Goal: Information Seeking & Learning: Compare options

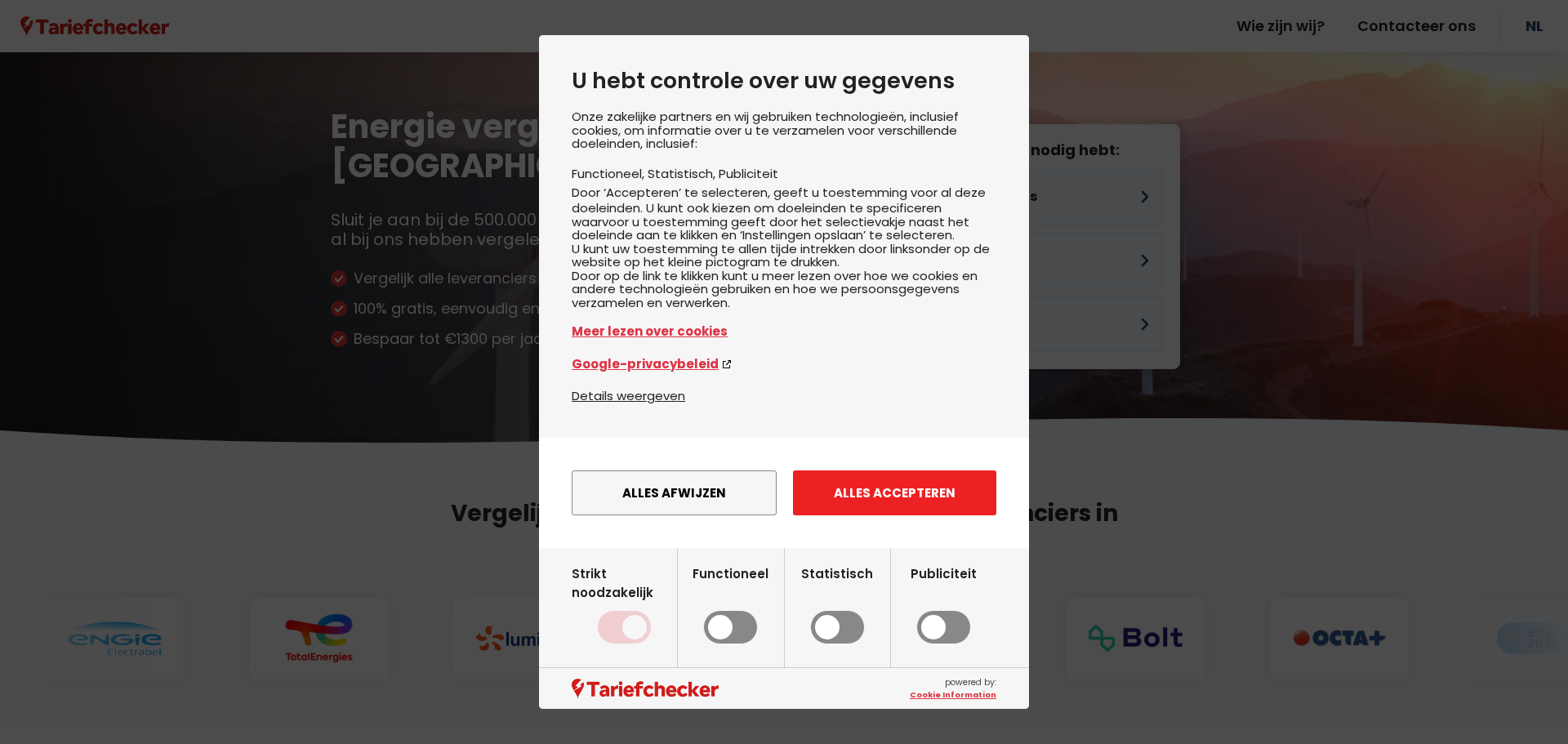
click at [877, 508] on button "Alles accepteren" at bounding box center [895, 493] width 203 height 45
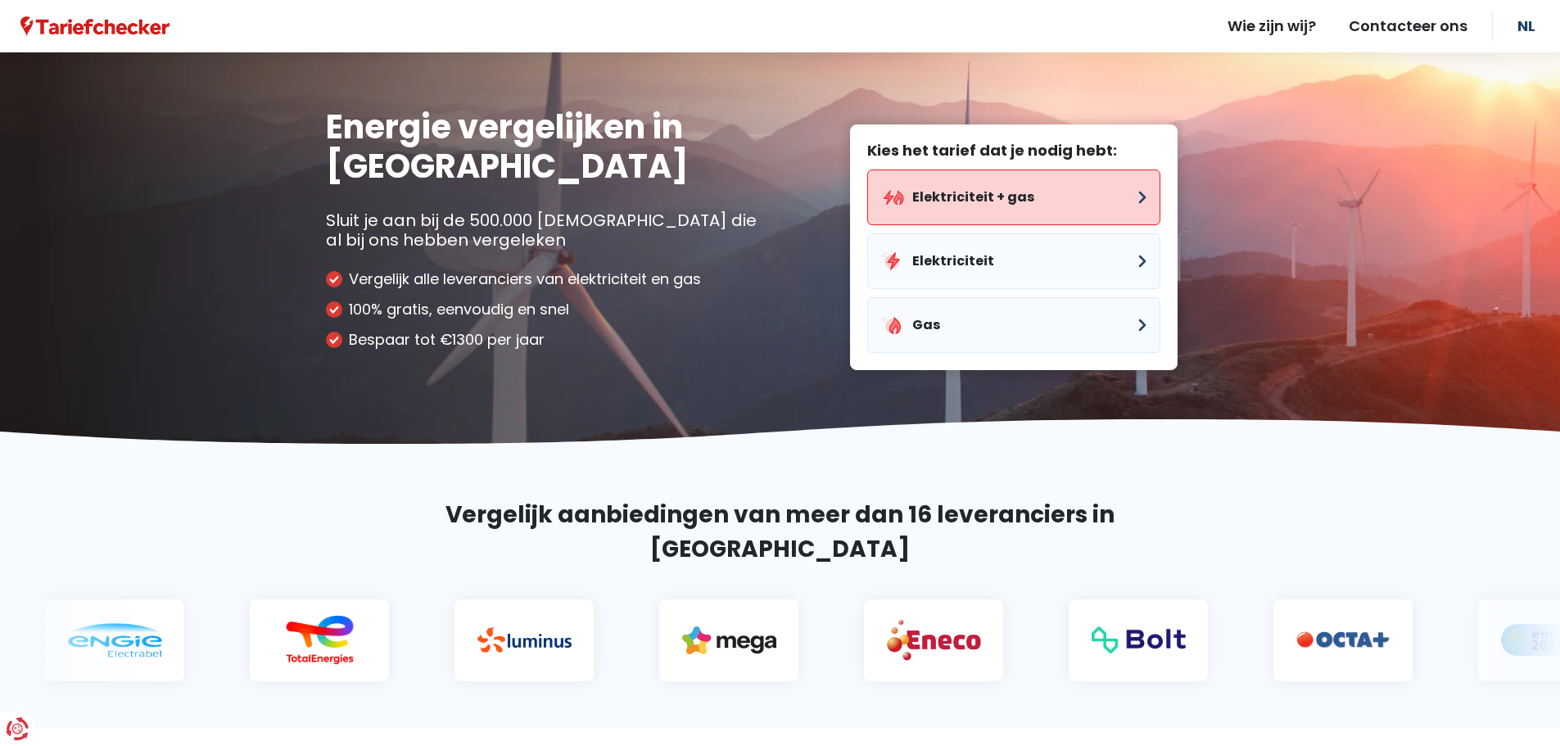
click at [939, 192] on button "Elektriciteit + gas" at bounding box center [1013, 198] width 293 height 56
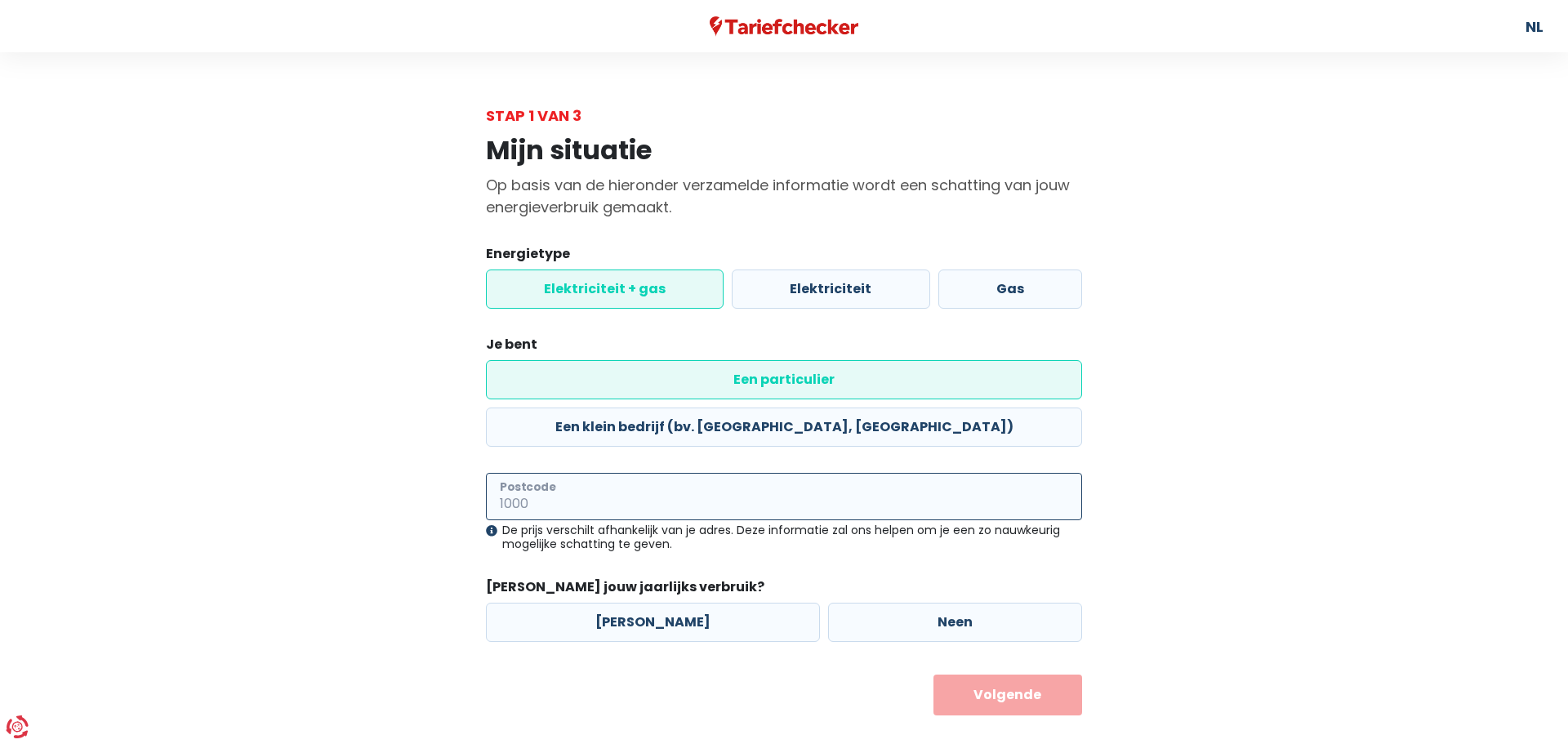
click at [718, 473] on input "Postcode" at bounding box center [784, 497] width 596 height 48
type input "2812"
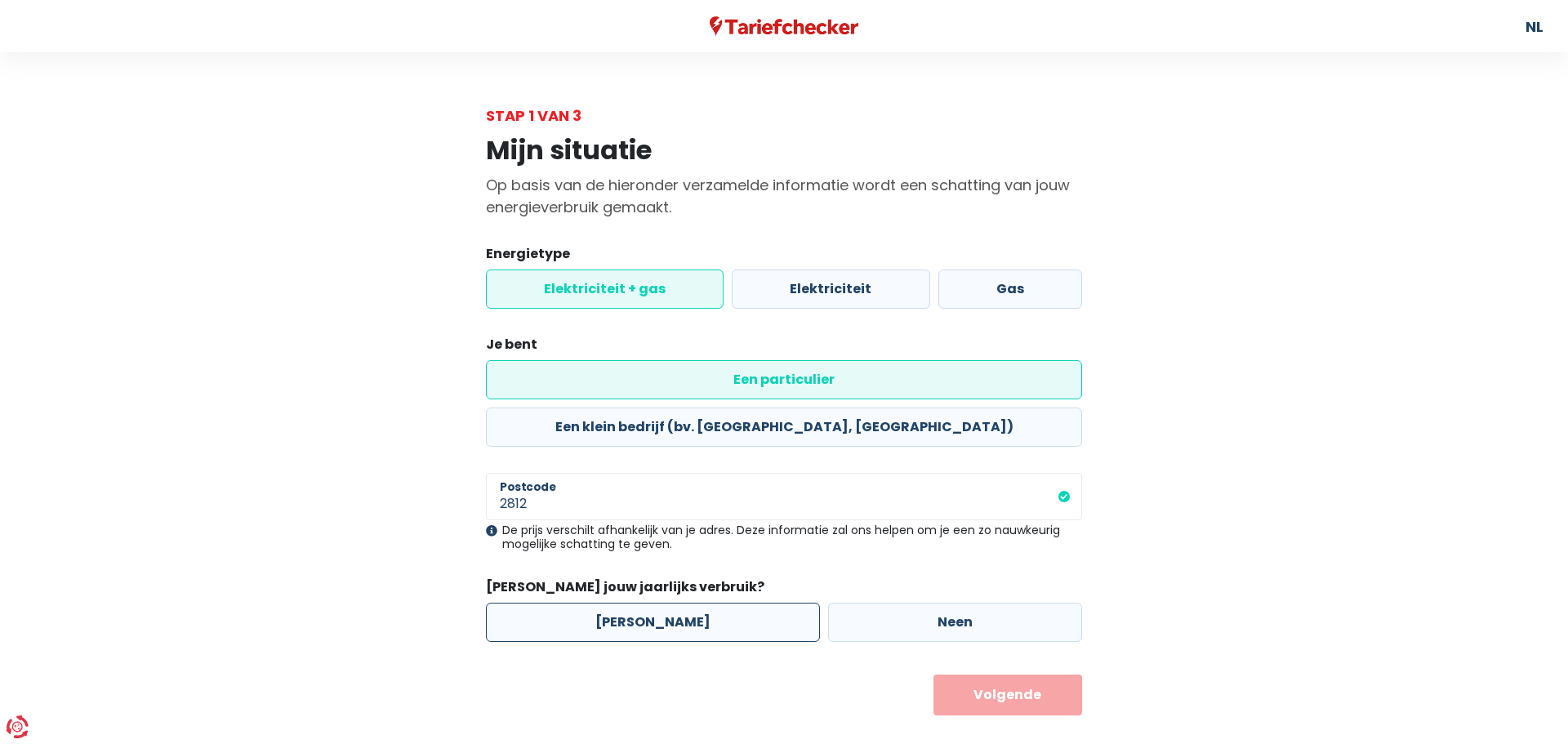
click at [629, 602] on label "[PERSON_NAME]" at bounding box center [652, 621] width 334 height 39
click at [629, 602] on input "[PERSON_NAME]" at bounding box center [652, 621] width 334 height 39
radio input "true"
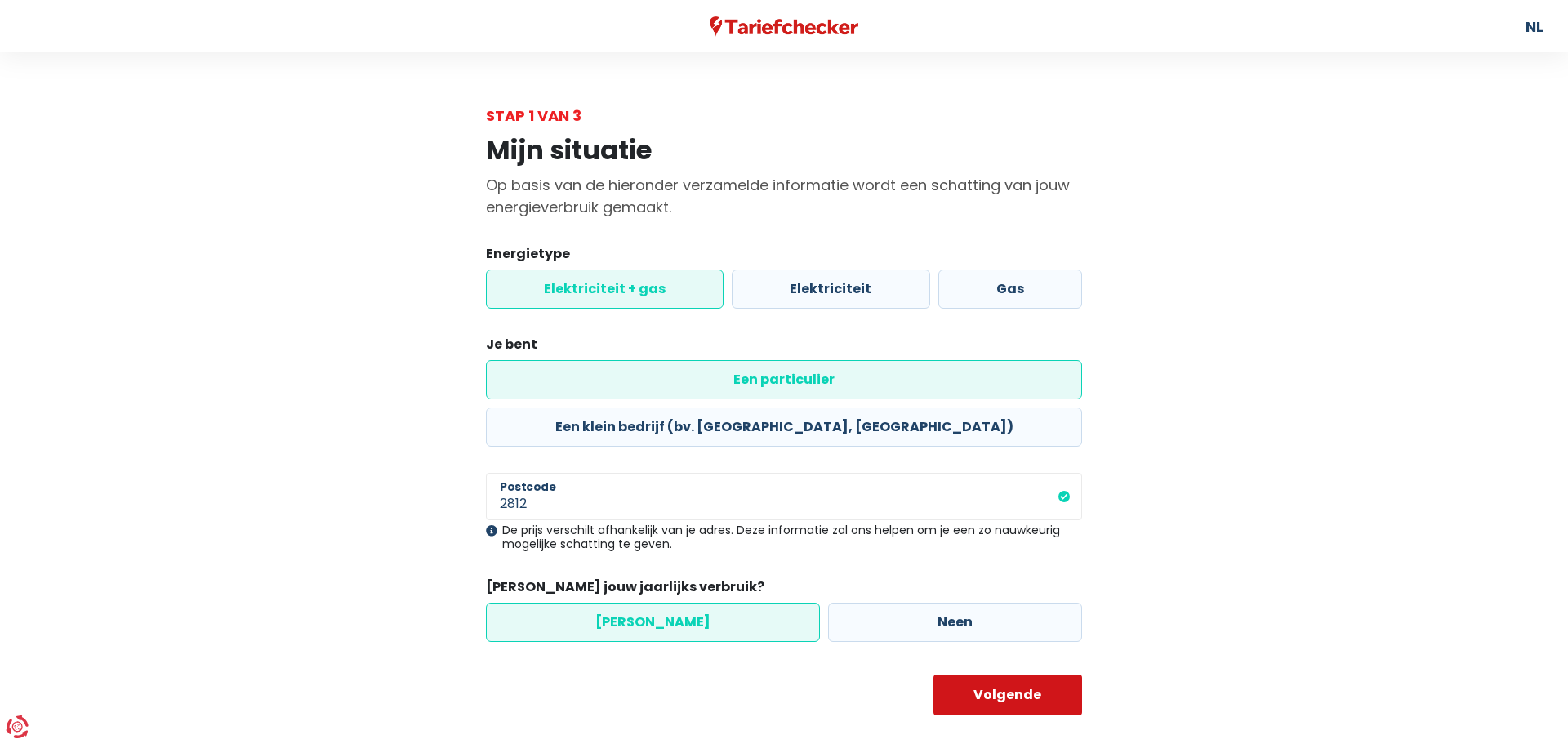
click at [1006, 674] on button "Volgende" at bounding box center [1008, 694] width 150 height 41
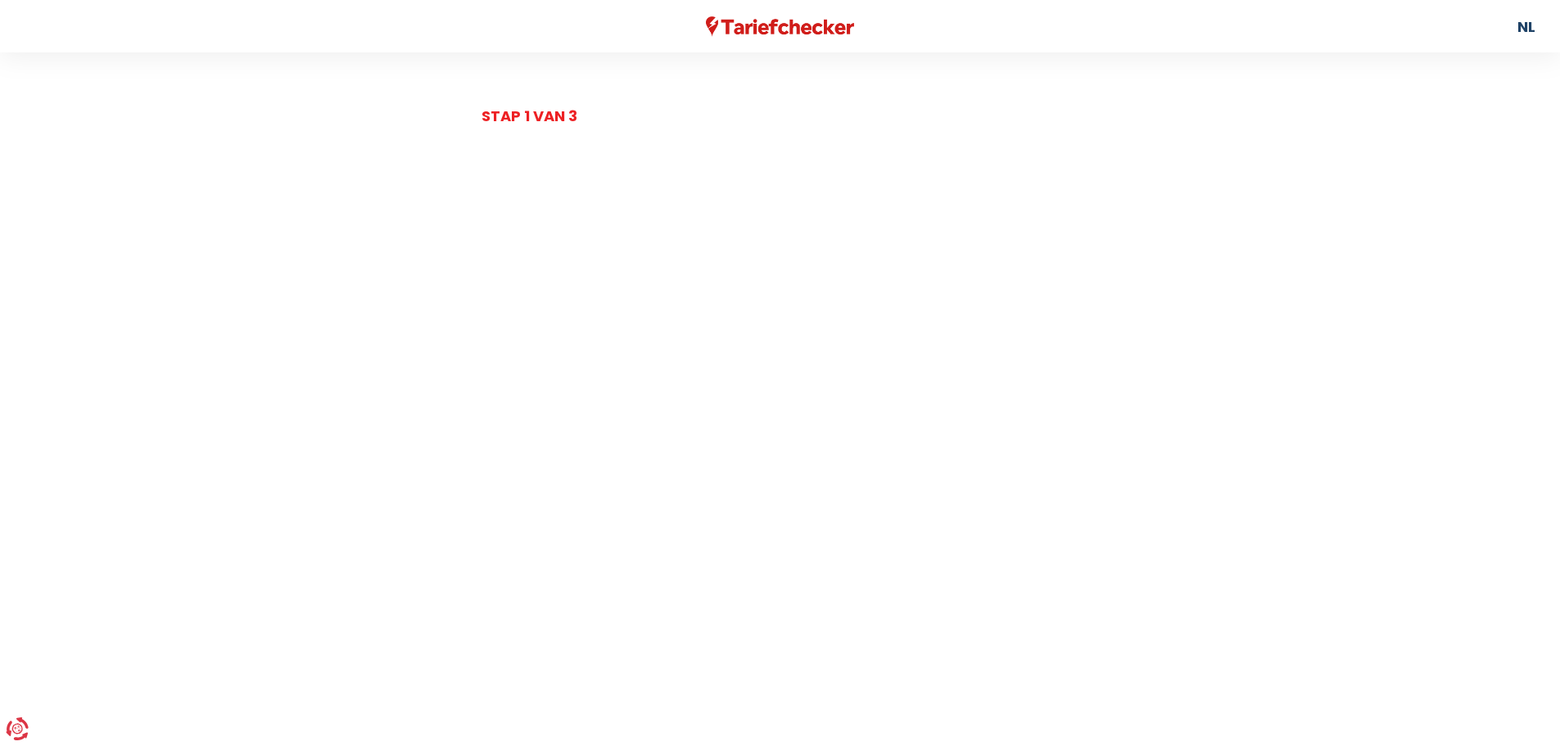
select select
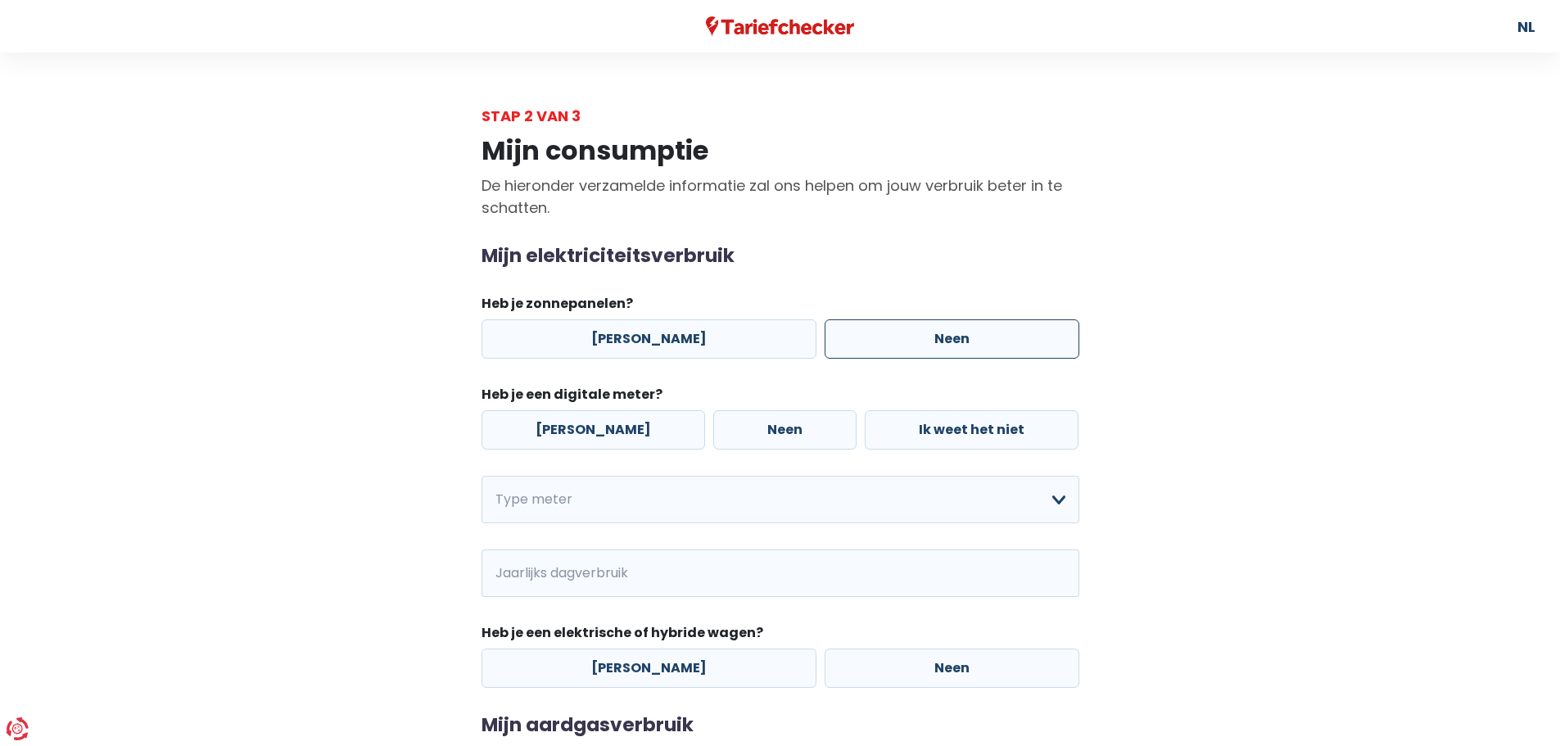
click at [905, 342] on label "Neen" at bounding box center [952, 338] width 255 height 39
click at [905, 342] on input "Neen" at bounding box center [952, 338] width 255 height 39
radio input "true"
click at [731, 428] on label "Neen" at bounding box center [784, 429] width 143 height 39
click at [731, 428] on input "Neen" at bounding box center [784, 429] width 143 height 39
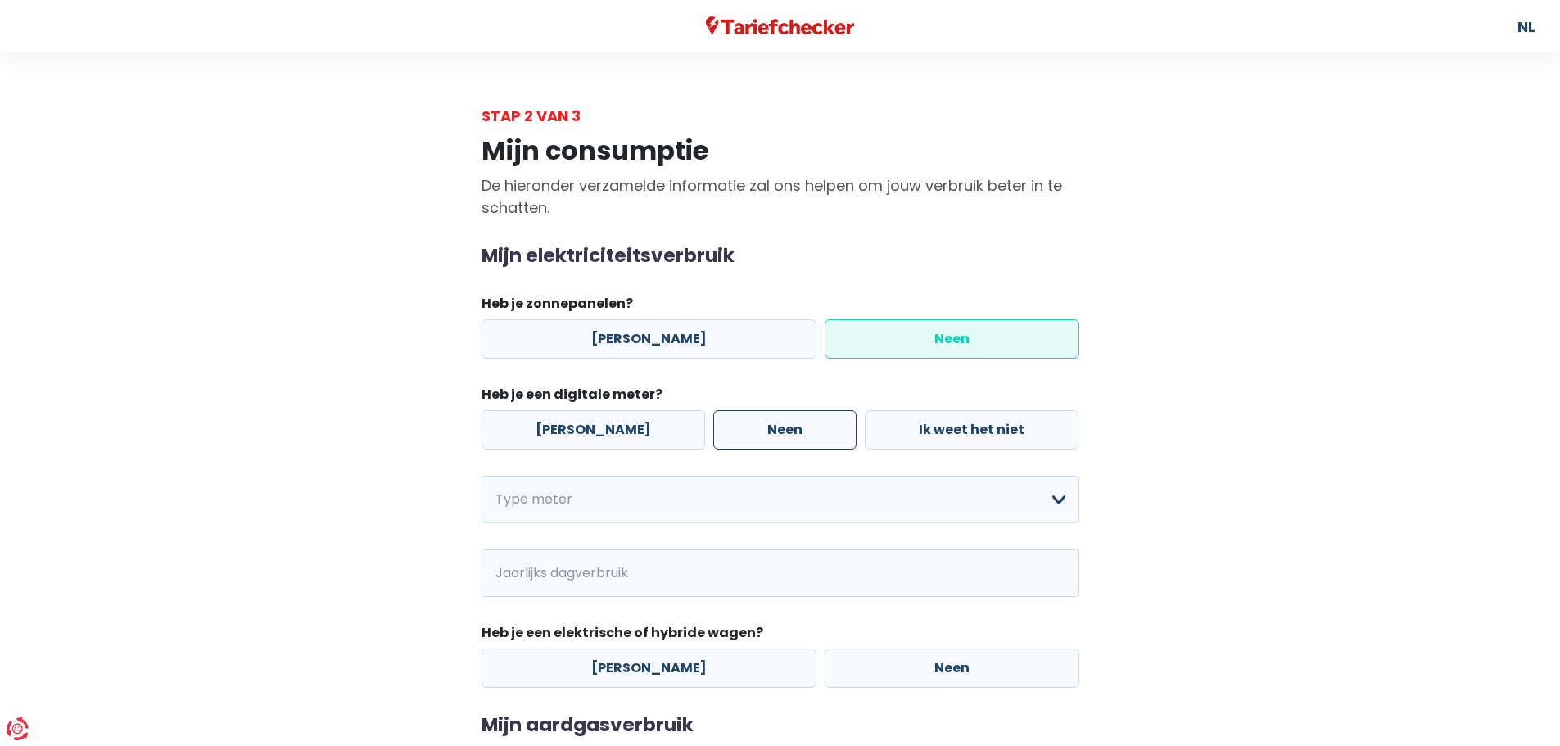
radio input "true"
click at [1056, 500] on select "Enkelvoudig Tweevoudig Enkelvoudig + uitsluitend nachttarief Tweevoudig + uitsl…" at bounding box center [781, 500] width 598 height 48
select select "day_night_bi_hourly"
click at [482, 476] on select "Enkelvoudig Tweevoudig Enkelvoudig + uitsluitend nachttarief Tweevoudig + uitsl…" at bounding box center [781, 500] width 598 height 48
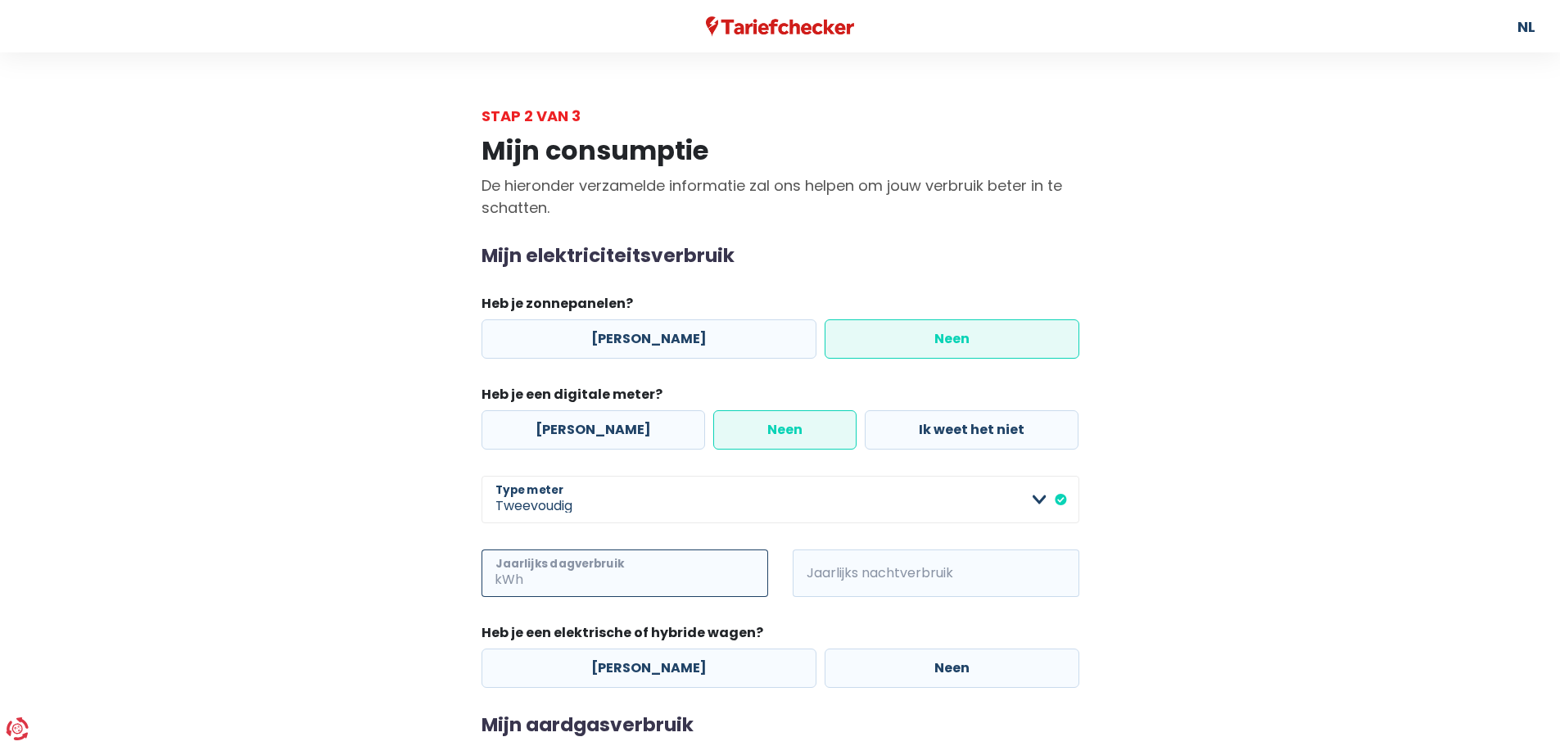
click at [708, 568] on input "Jaarlijks dagverbruik" at bounding box center [648, 574] width 242 height 48
click at [697, 575] on input "Jaarlijks dagverbruik" at bounding box center [648, 574] width 242 height 48
type input "1814"
click at [984, 572] on input "Jaarlijks nachtverbruik" at bounding box center [959, 574] width 242 height 48
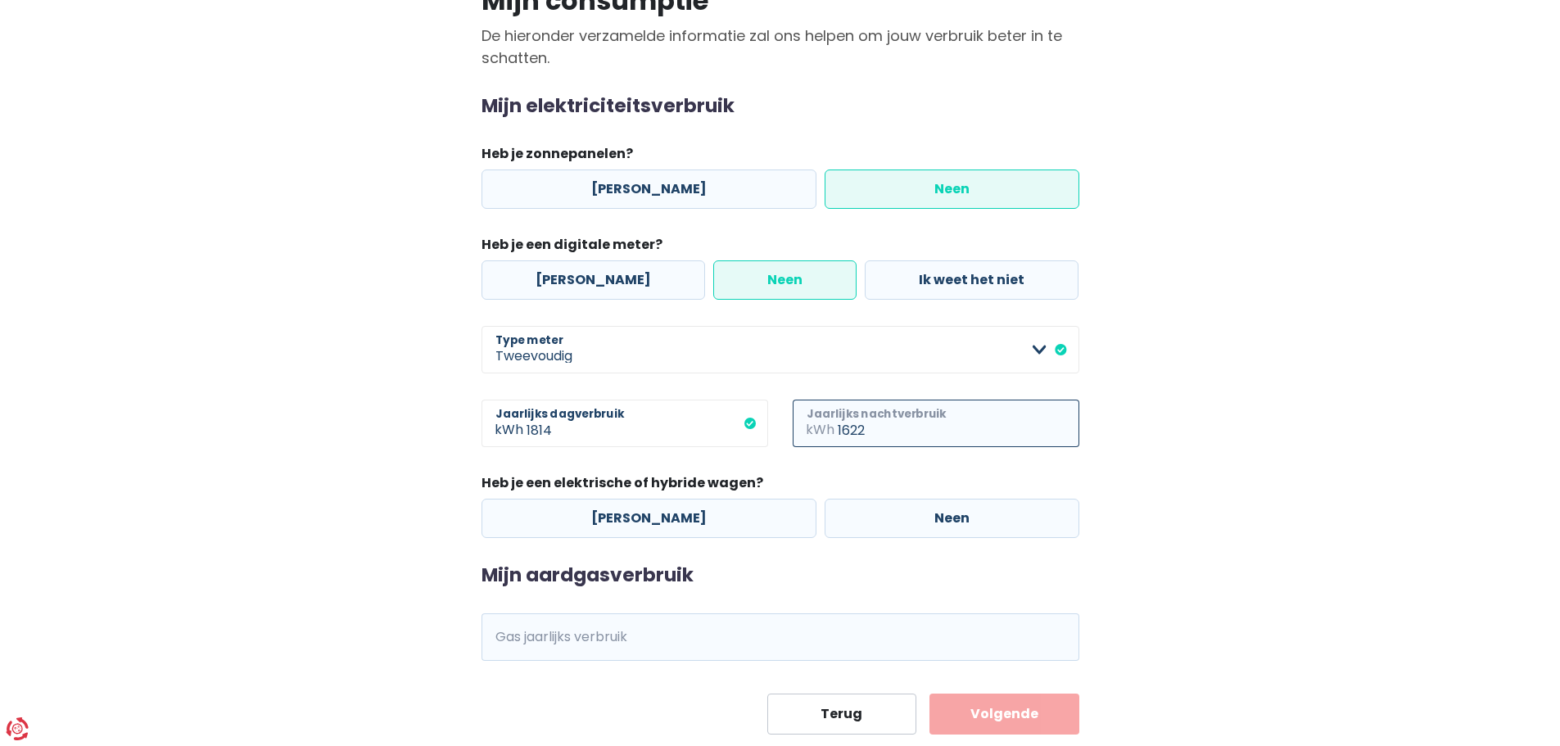
scroll to position [164, 0]
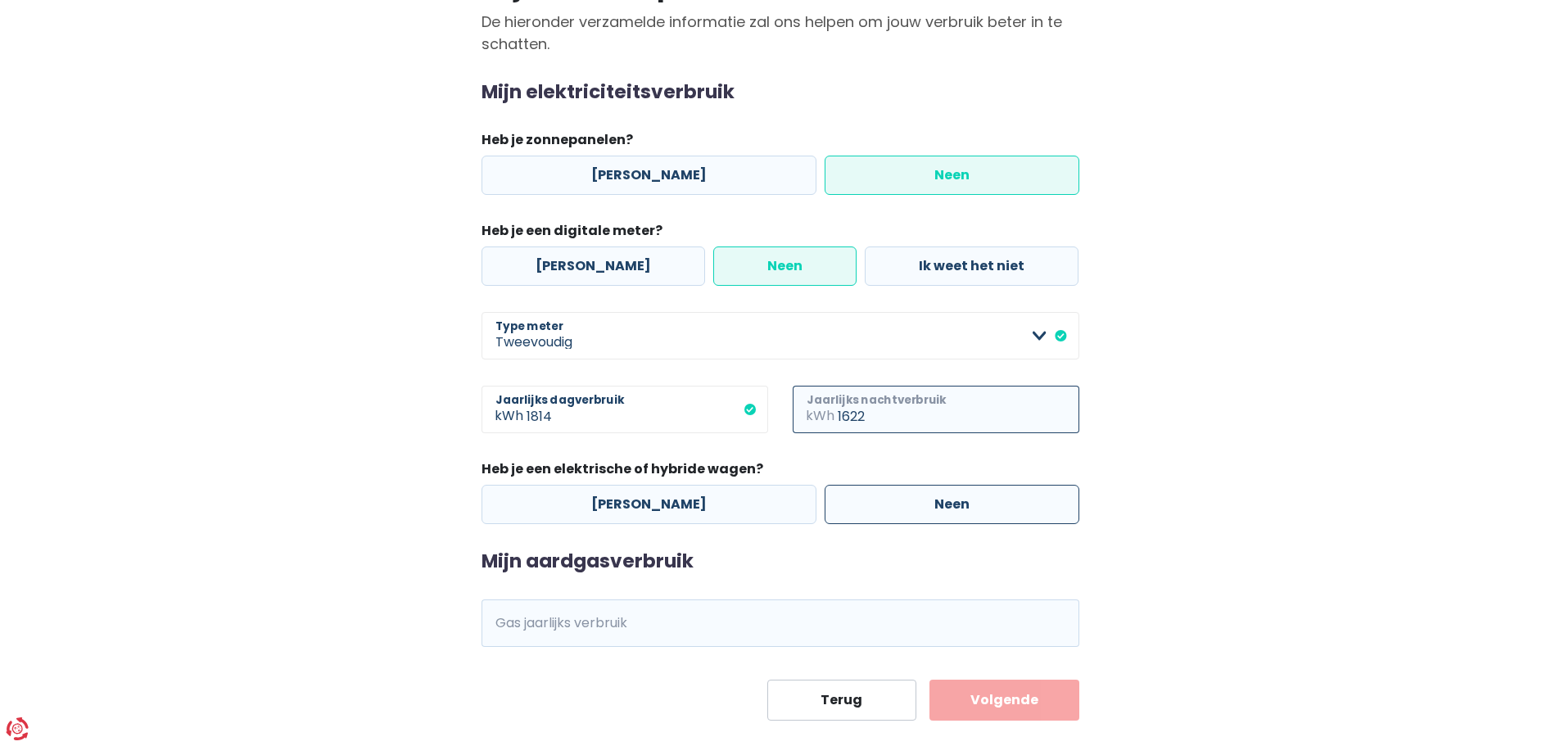
type input "1622"
click at [920, 504] on label "Neen" at bounding box center [952, 504] width 255 height 39
click at [920, 504] on input "Neen" at bounding box center [952, 504] width 255 height 39
radio input "true"
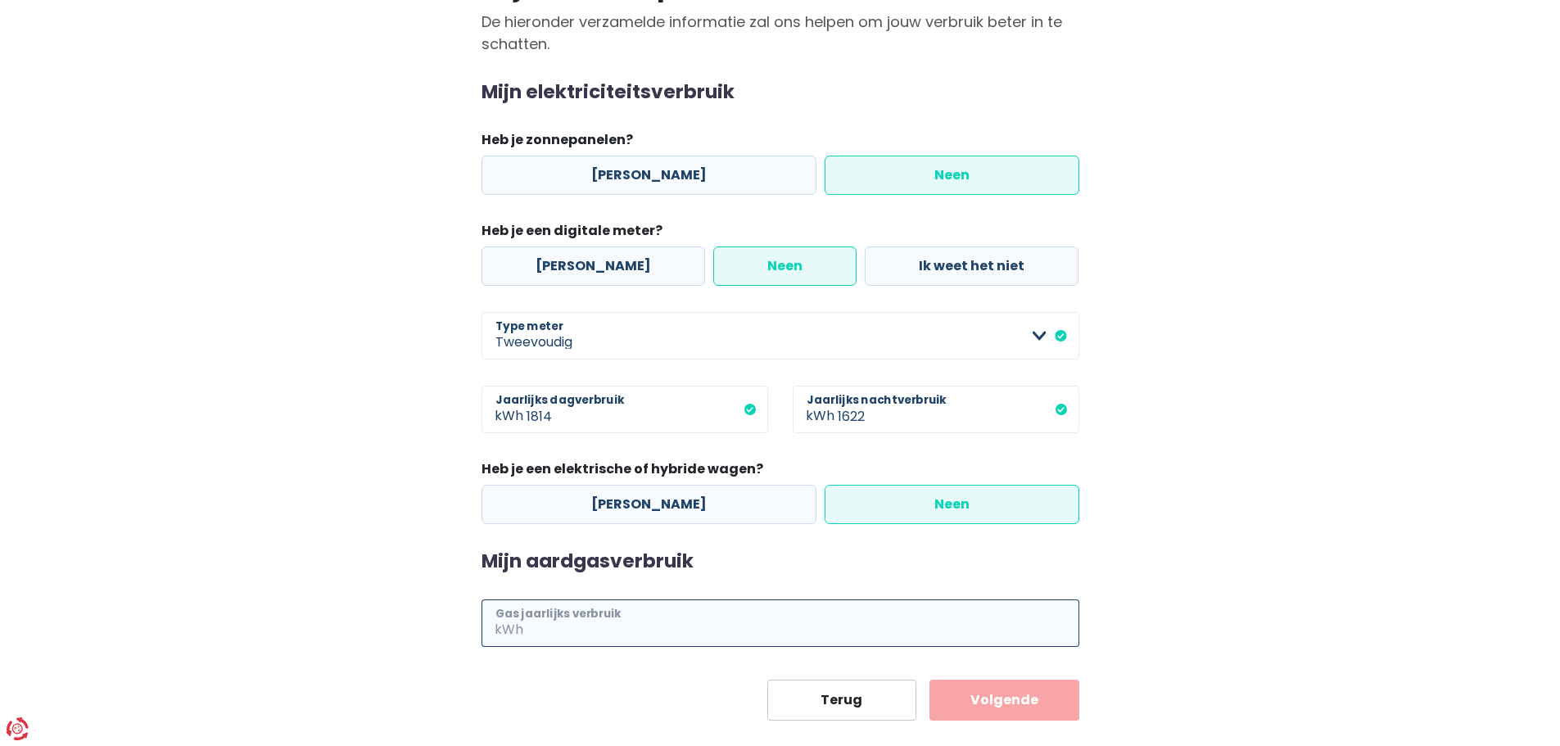
click at [705, 625] on input "Gas jaarlijks verbruik" at bounding box center [803, 624] width 553 height 48
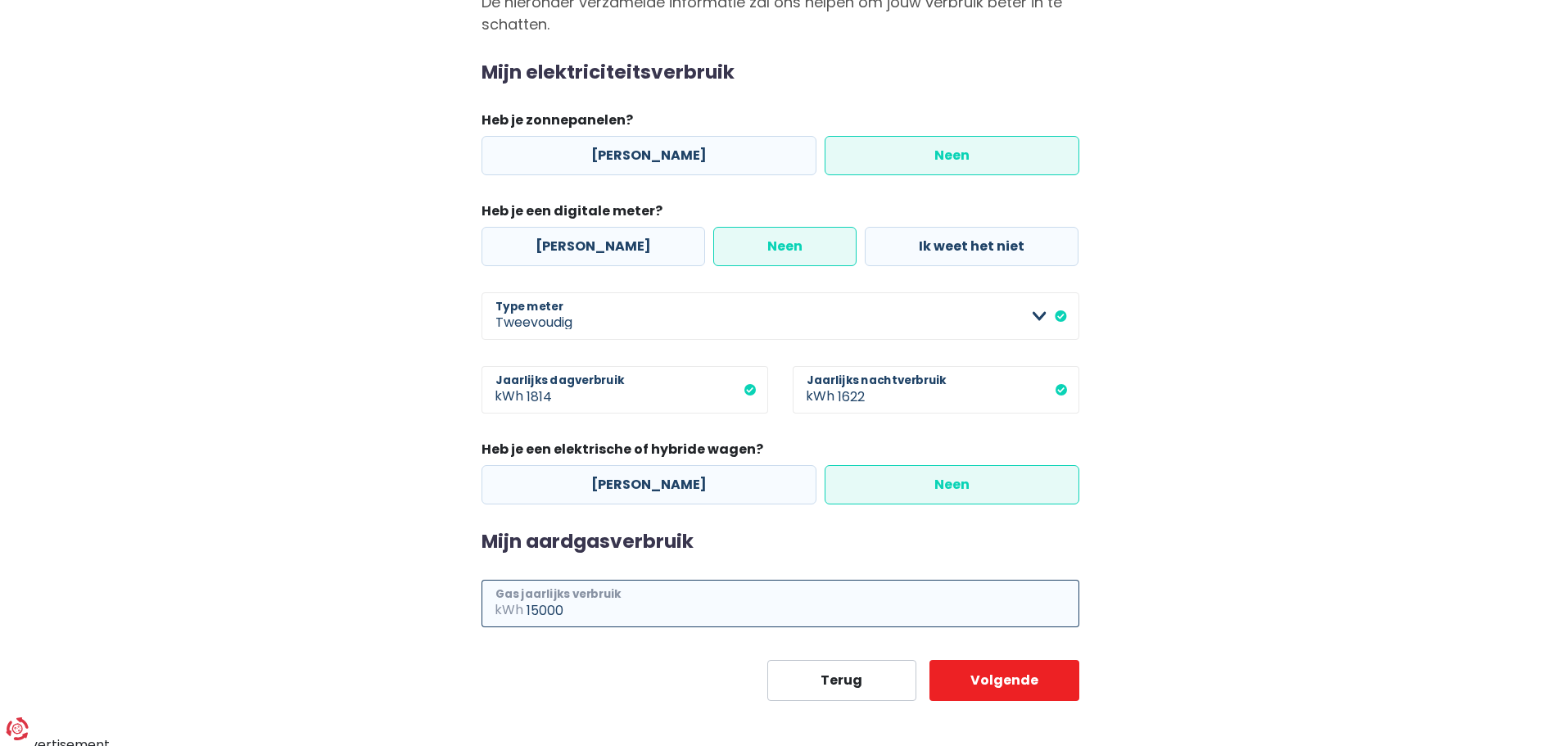
scroll to position [192, 0]
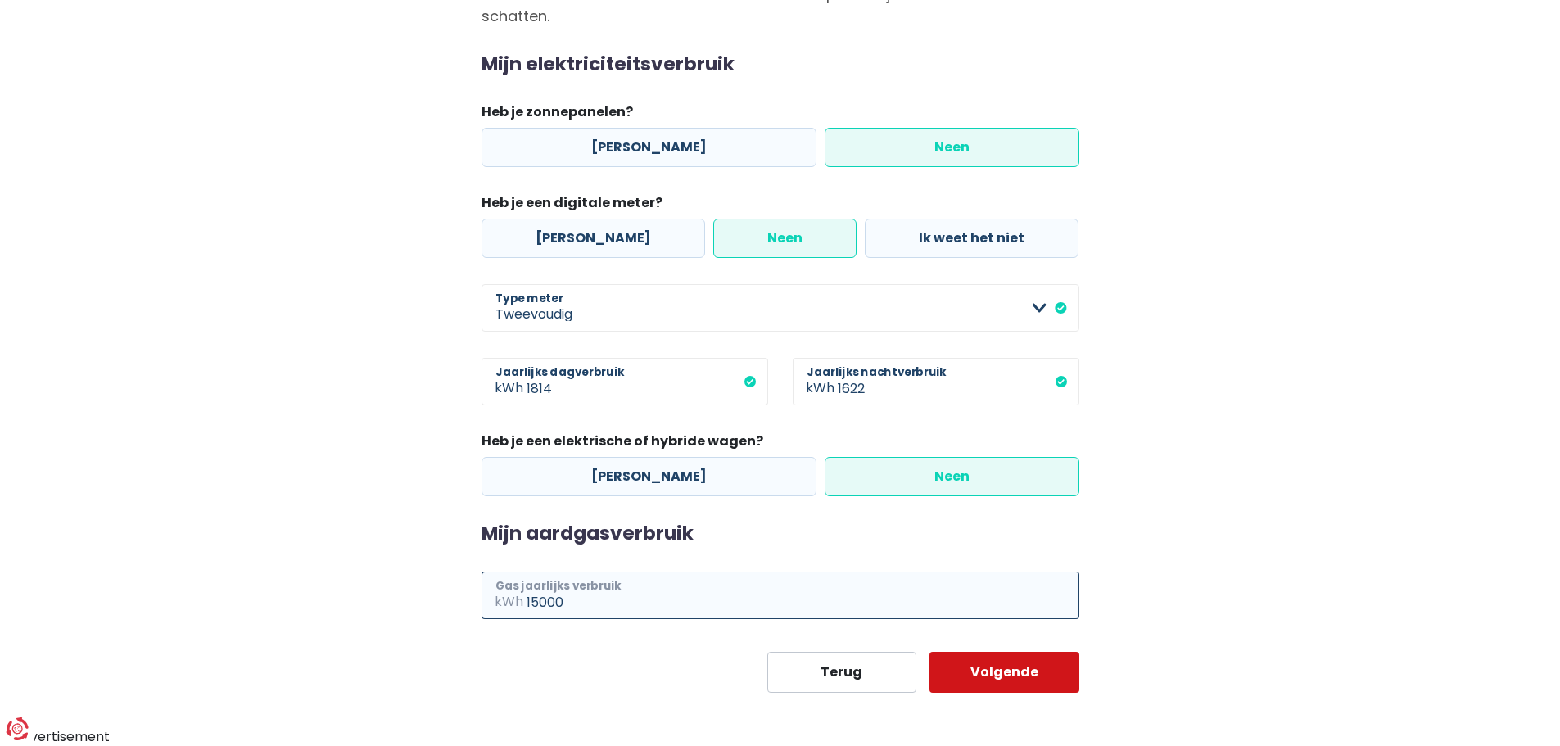
type input "15000"
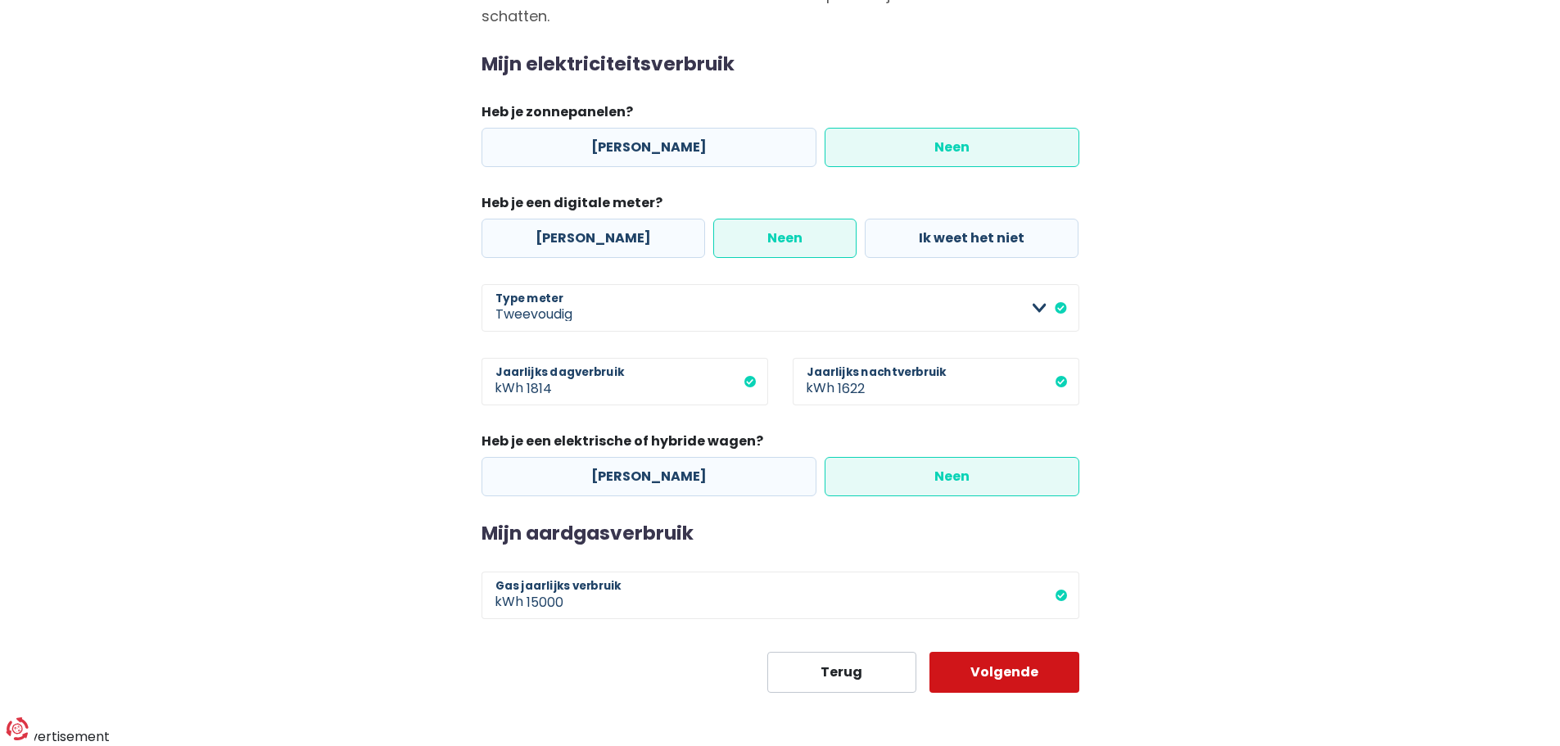
click at [984, 676] on button "Volgende" at bounding box center [1005, 672] width 150 height 41
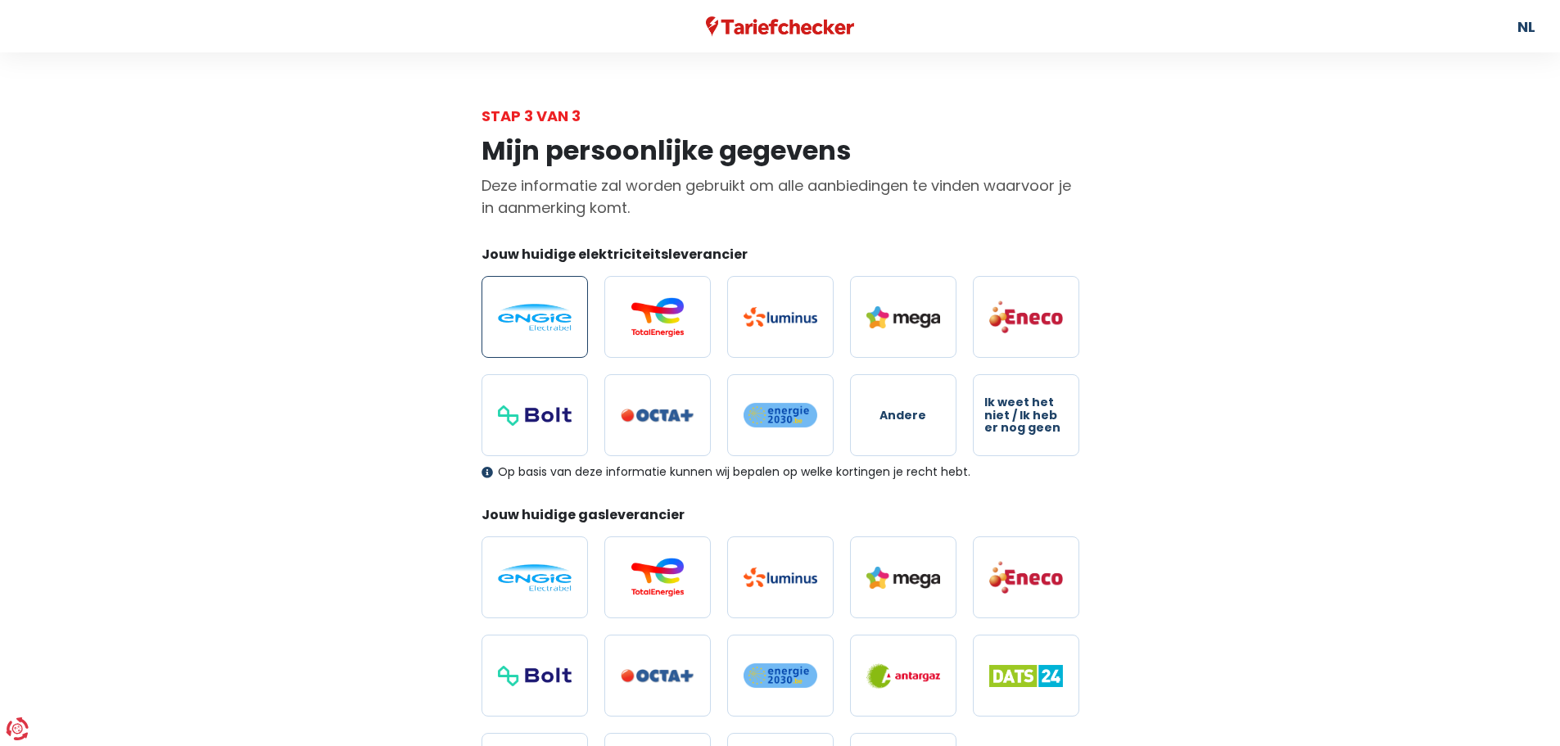
click at [533, 313] on img at bounding box center [535, 317] width 74 height 27
click at [533, 313] on input "radio" at bounding box center [535, 317] width 106 height 82
radio input "true"
click at [539, 565] on img at bounding box center [535, 577] width 74 height 27
click at [539, 565] on input "radio" at bounding box center [535, 577] width 106 height 82
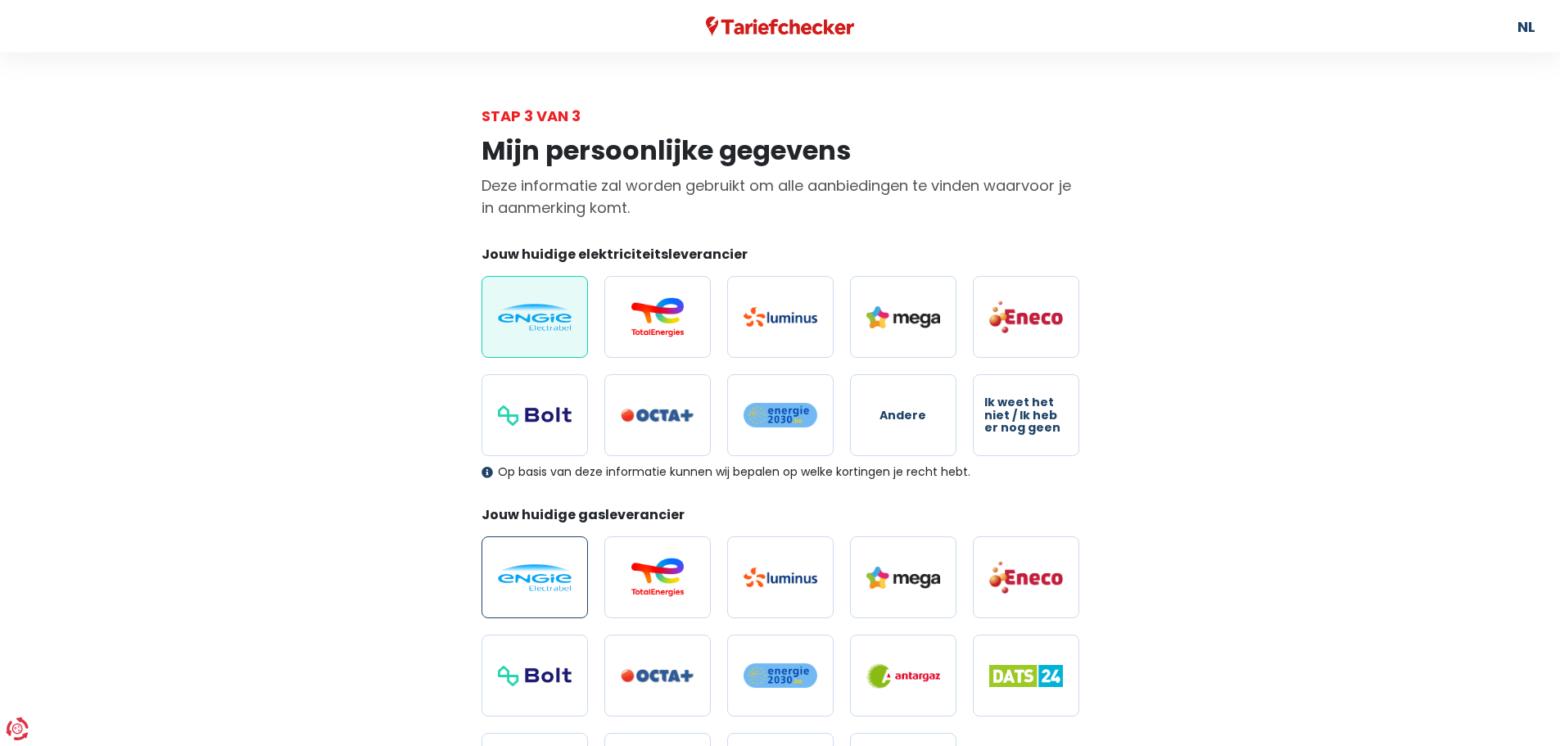
radio input "true"
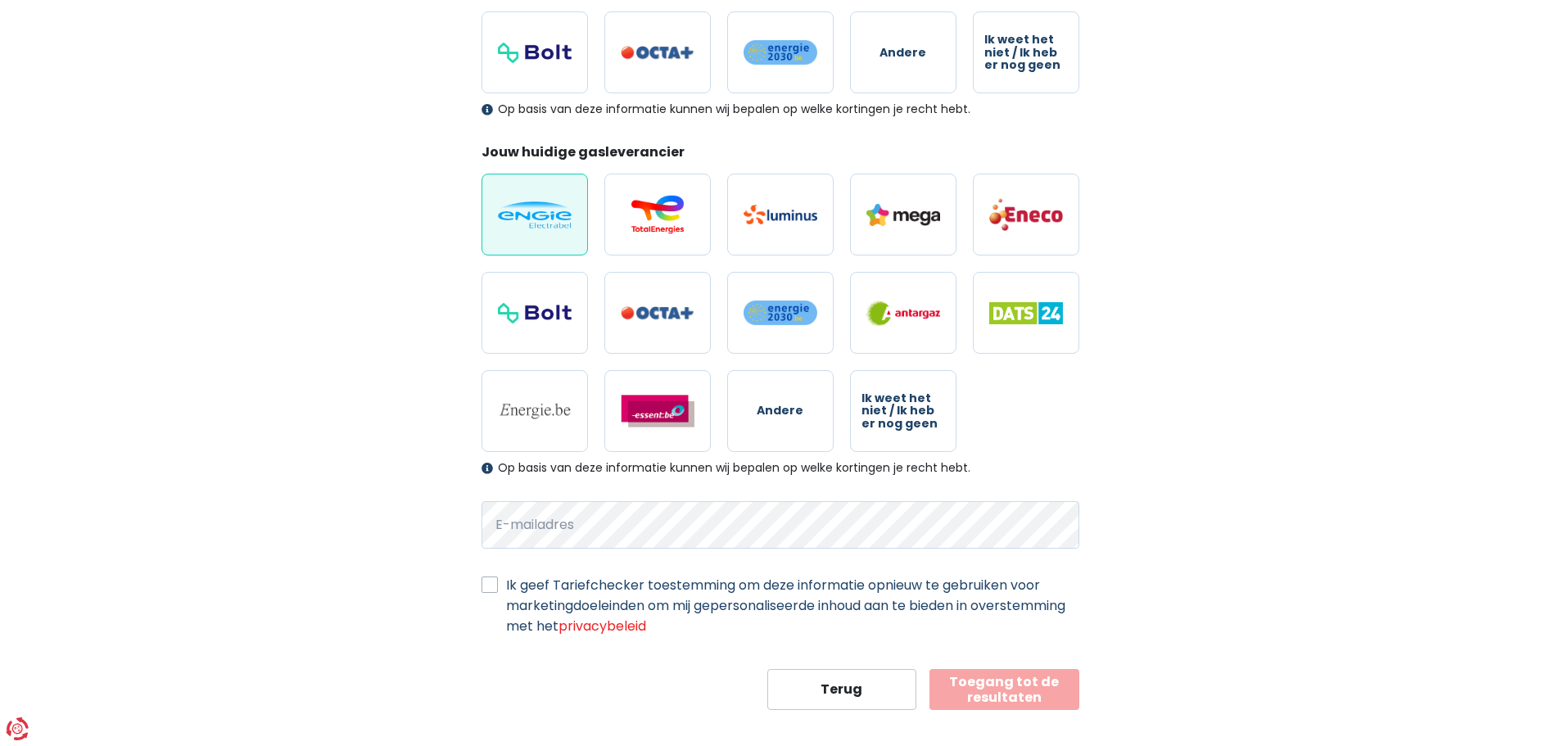
scroll to position [380, 0]
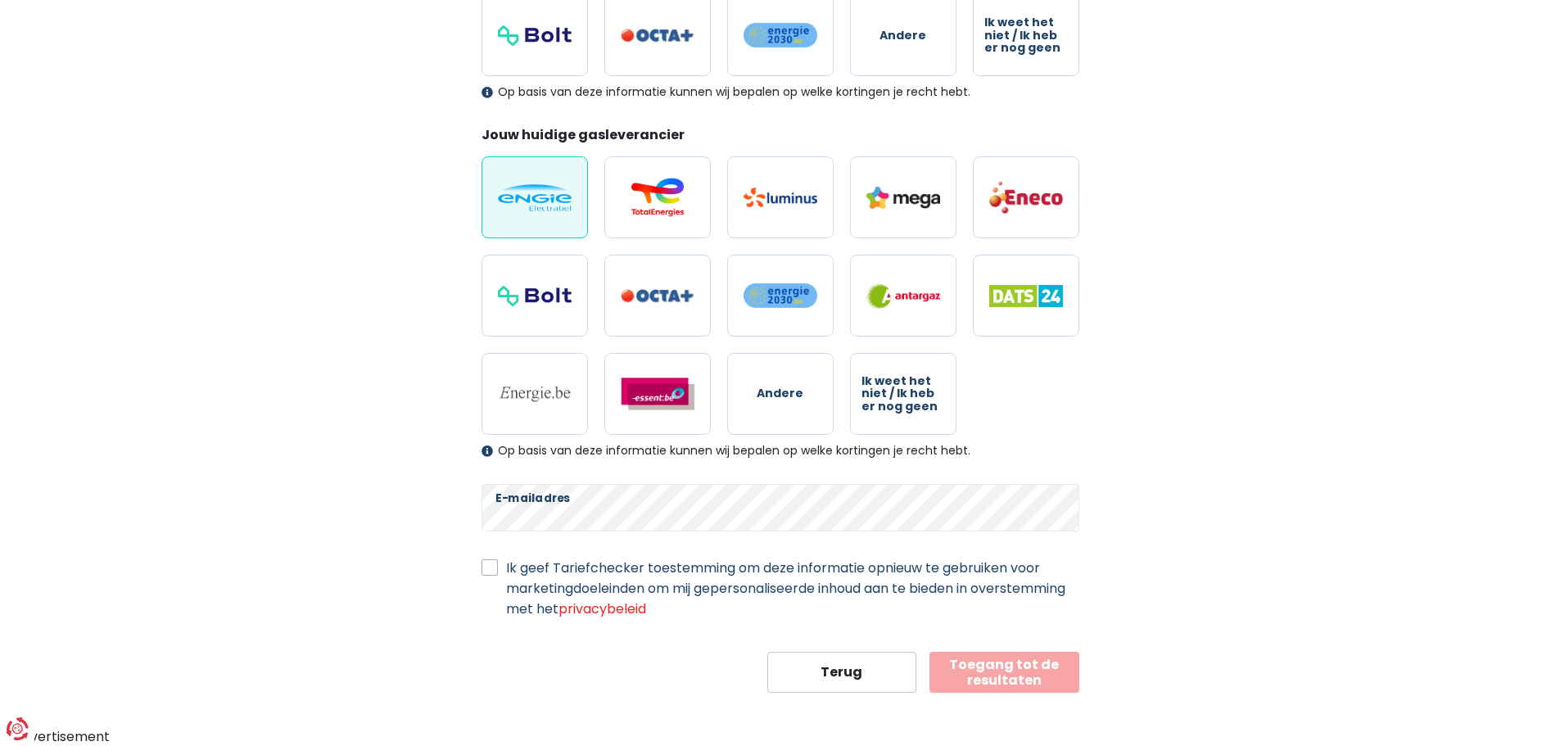
click at [506, 565] on label "Ik geef Tariefchecker toestemming om deze informatie opnieuw te gebruiken voor …" at bounding box center [792, 588] width 573 height 61
click at [489, 565] on input "Ik geef Tariefchecker toestemming om deze informatie opnieuw te gebruiken voor …" at bounding box center [490, 566] width 16 height 16
checkbox input "true"
click at [1003, 671] on button "Toegang tot de resultaten" at bounding box center [1005, 672] width 150 height 41
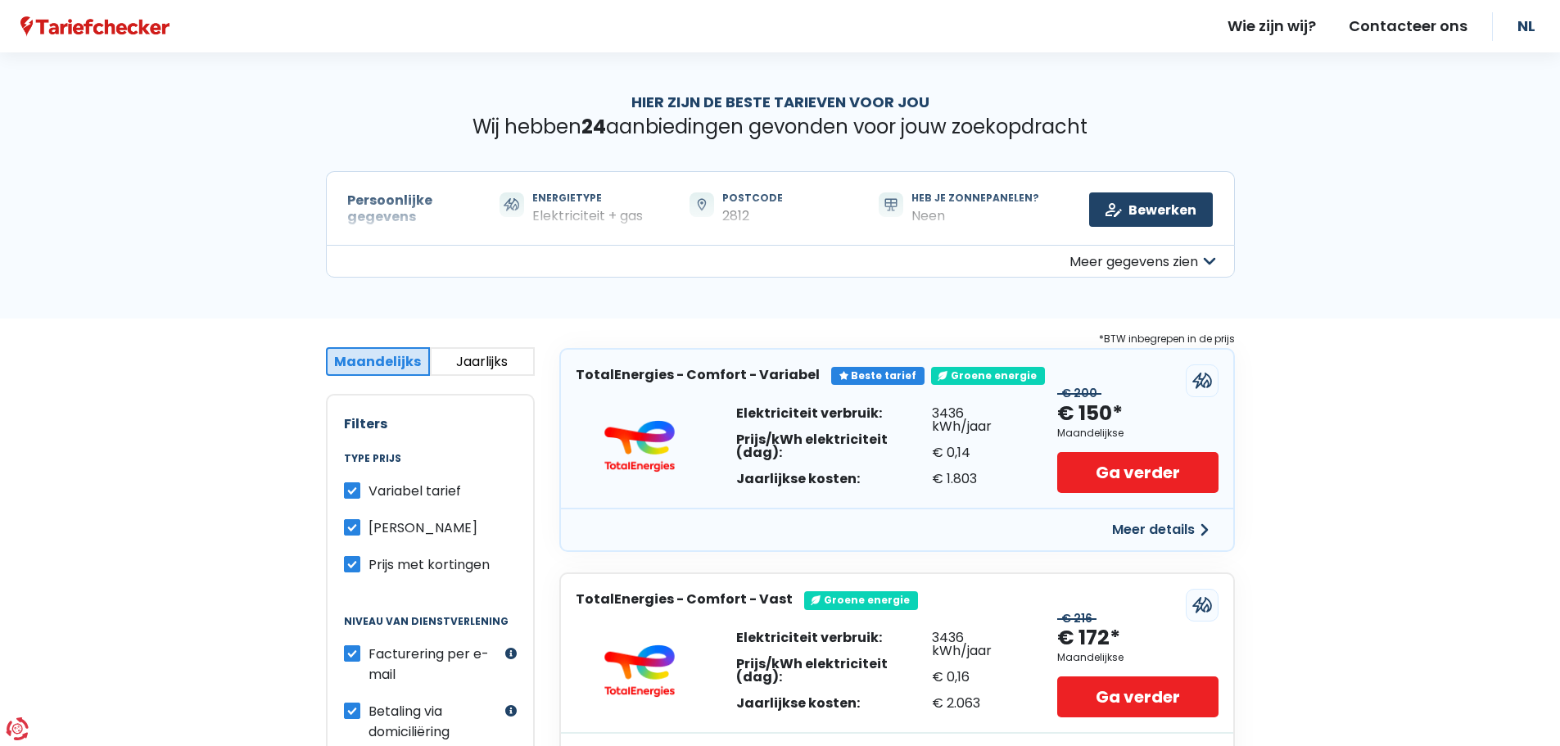
scroll to position [82, 0]
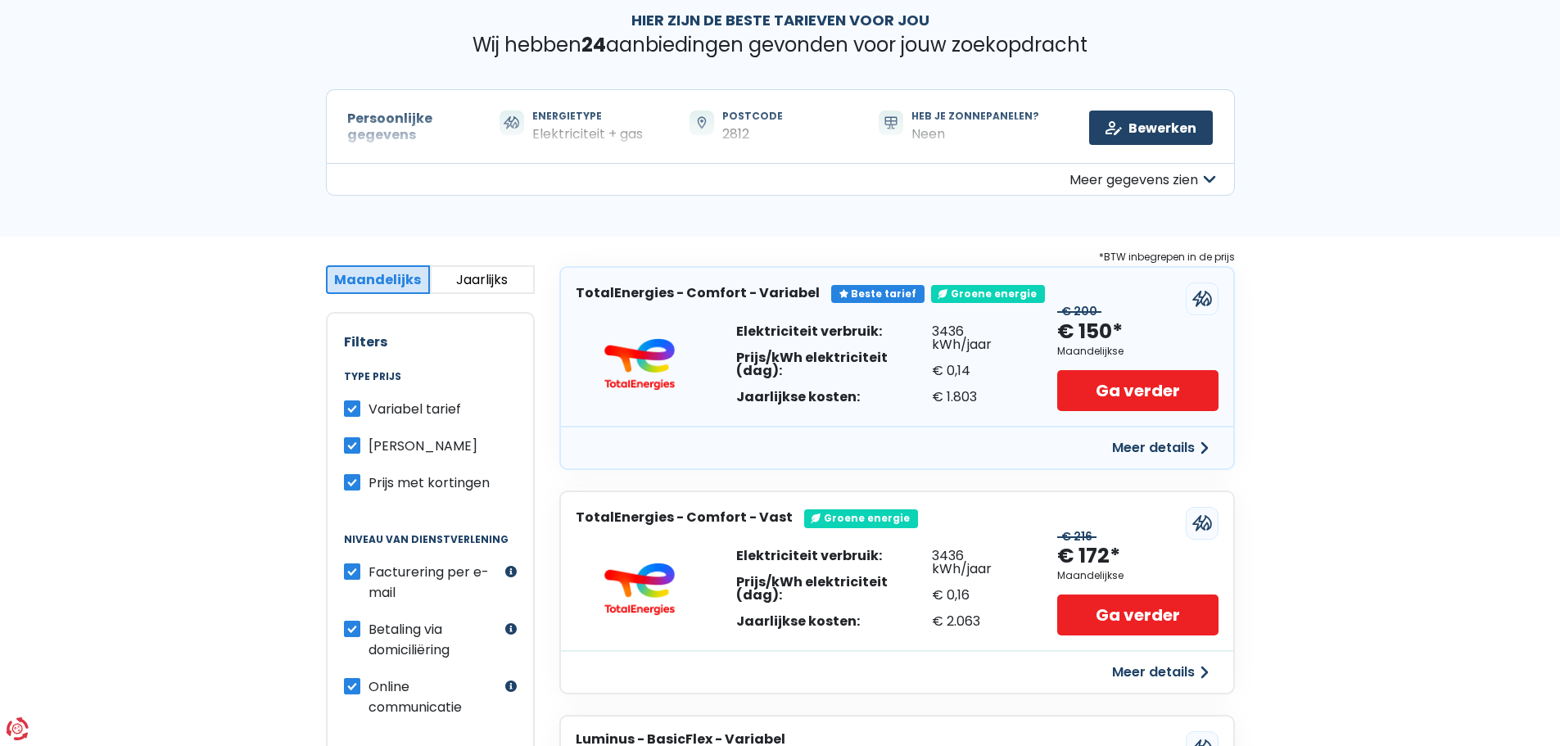
click at [369, 630] on label "Betaling via domiciliëring" at bounding box center [435, 639] width 133 height 41
click at [350, 630] on input "Betaling via domiciliëring" at bounding box center [352, 627] width 16 height 16
checkbox input "false"
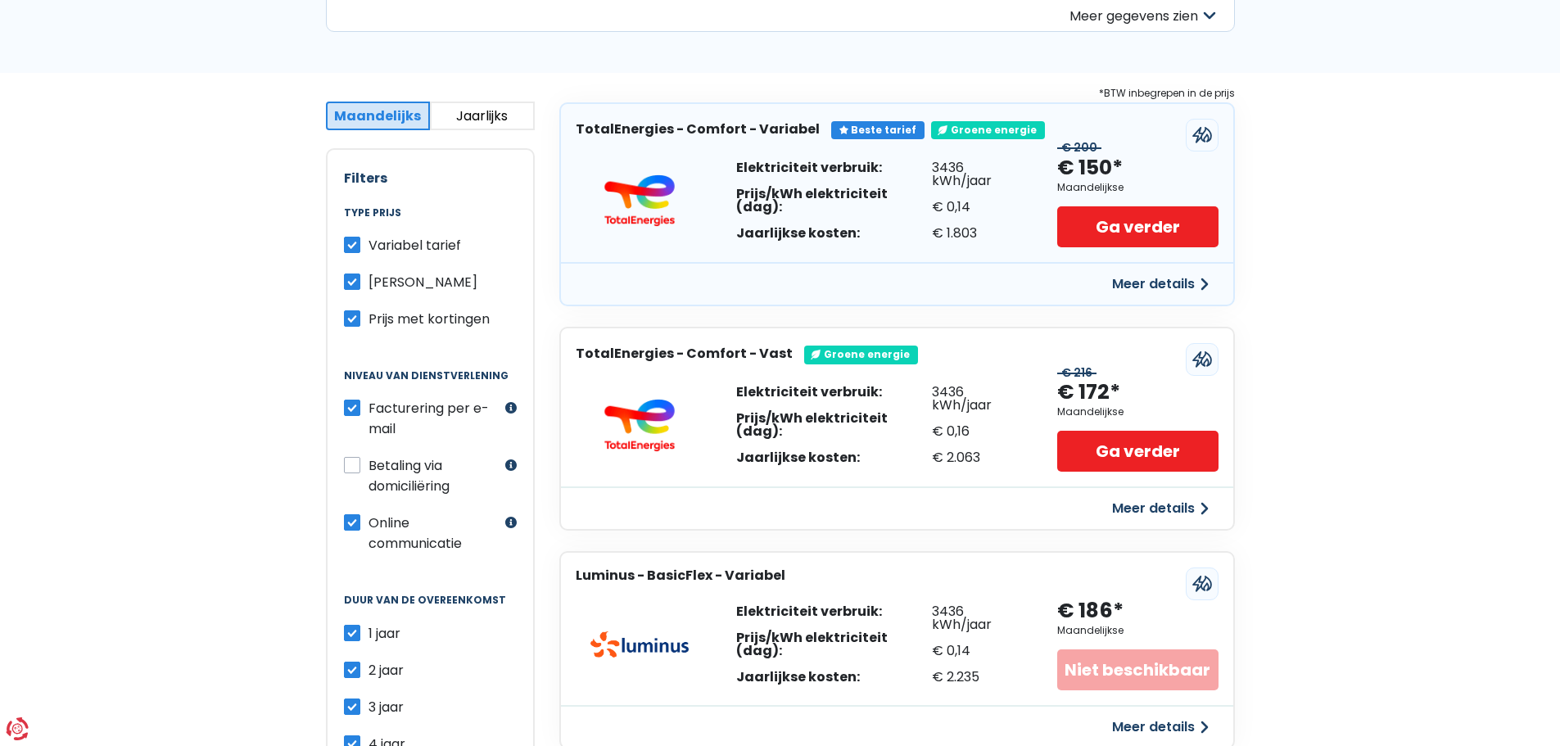
scroll to position [164, 0]
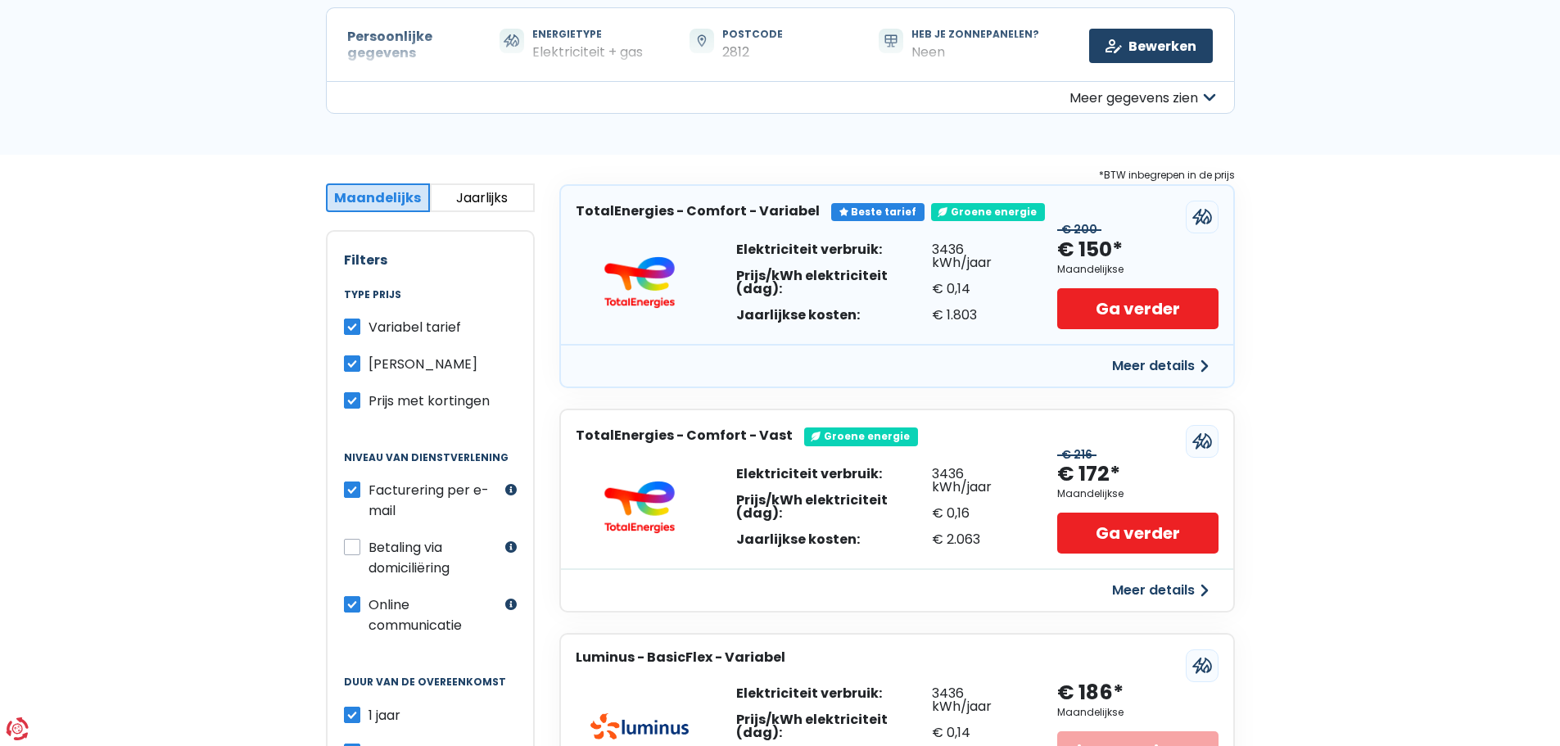
click at [484, 199] on button "Jaarlijks" at bounding box center [482, 197] width 105 height 29
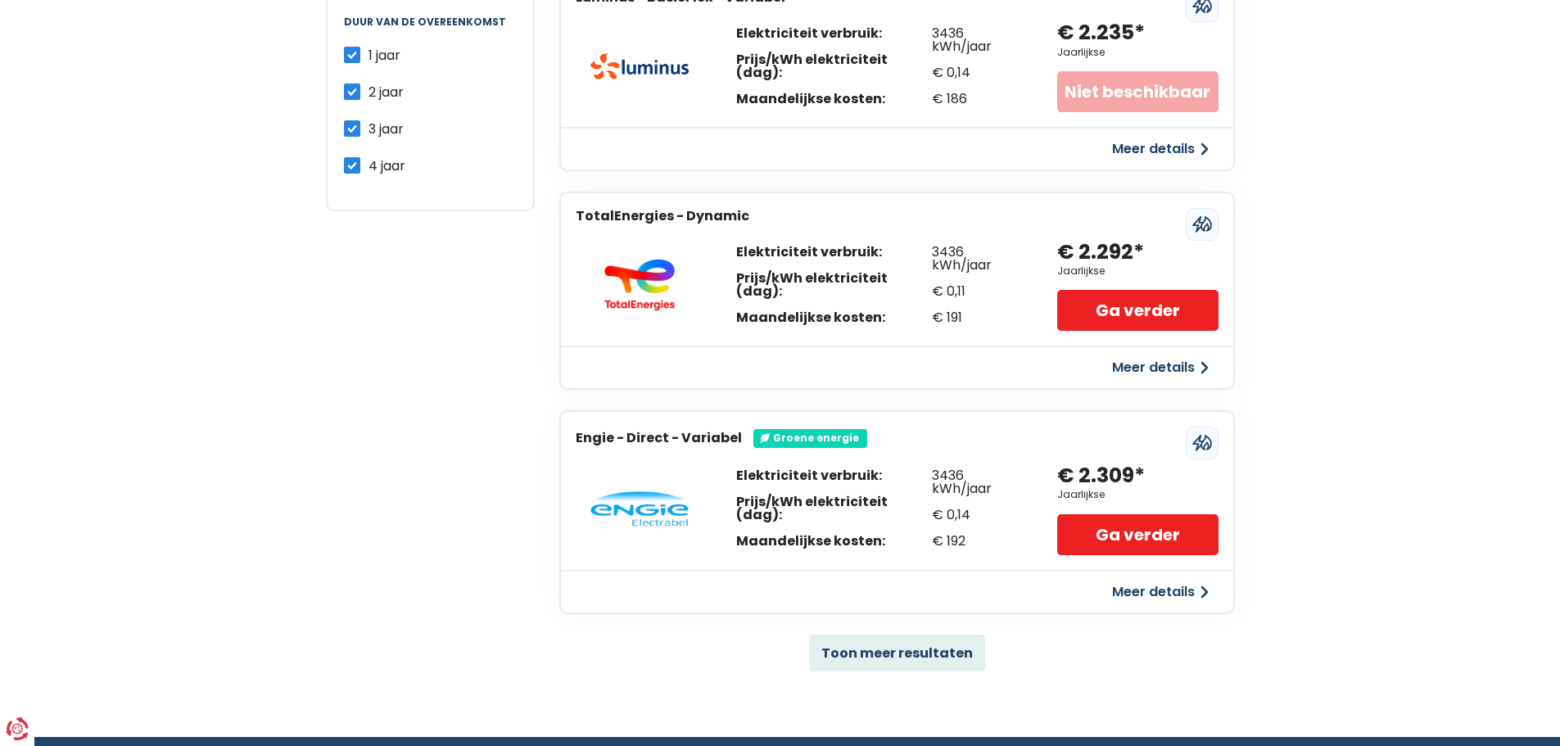
scroll to position [901, 0]
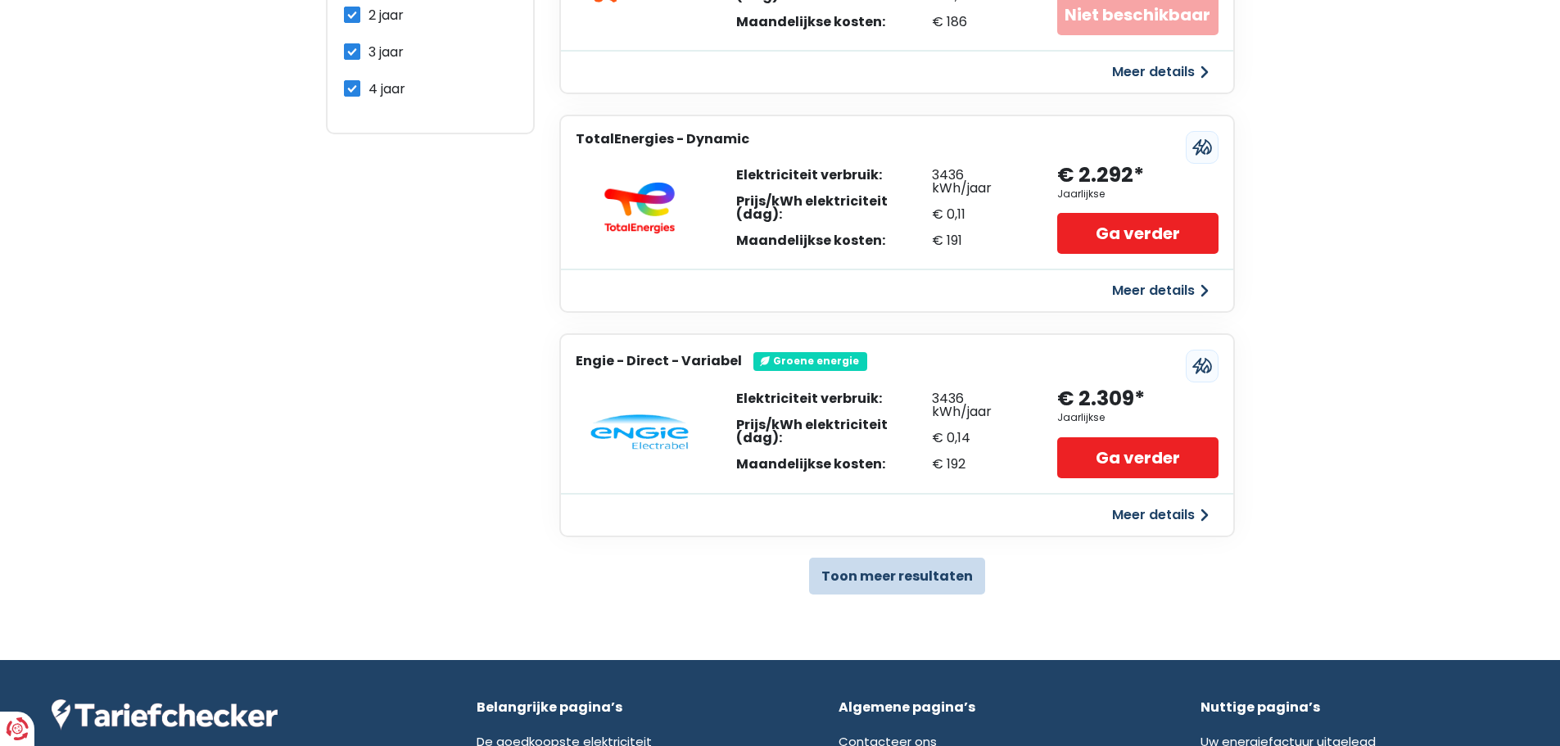
click at [895, 572] on button "Toon meer resultaten" at bounding box center [897, 576] width 176 height 37
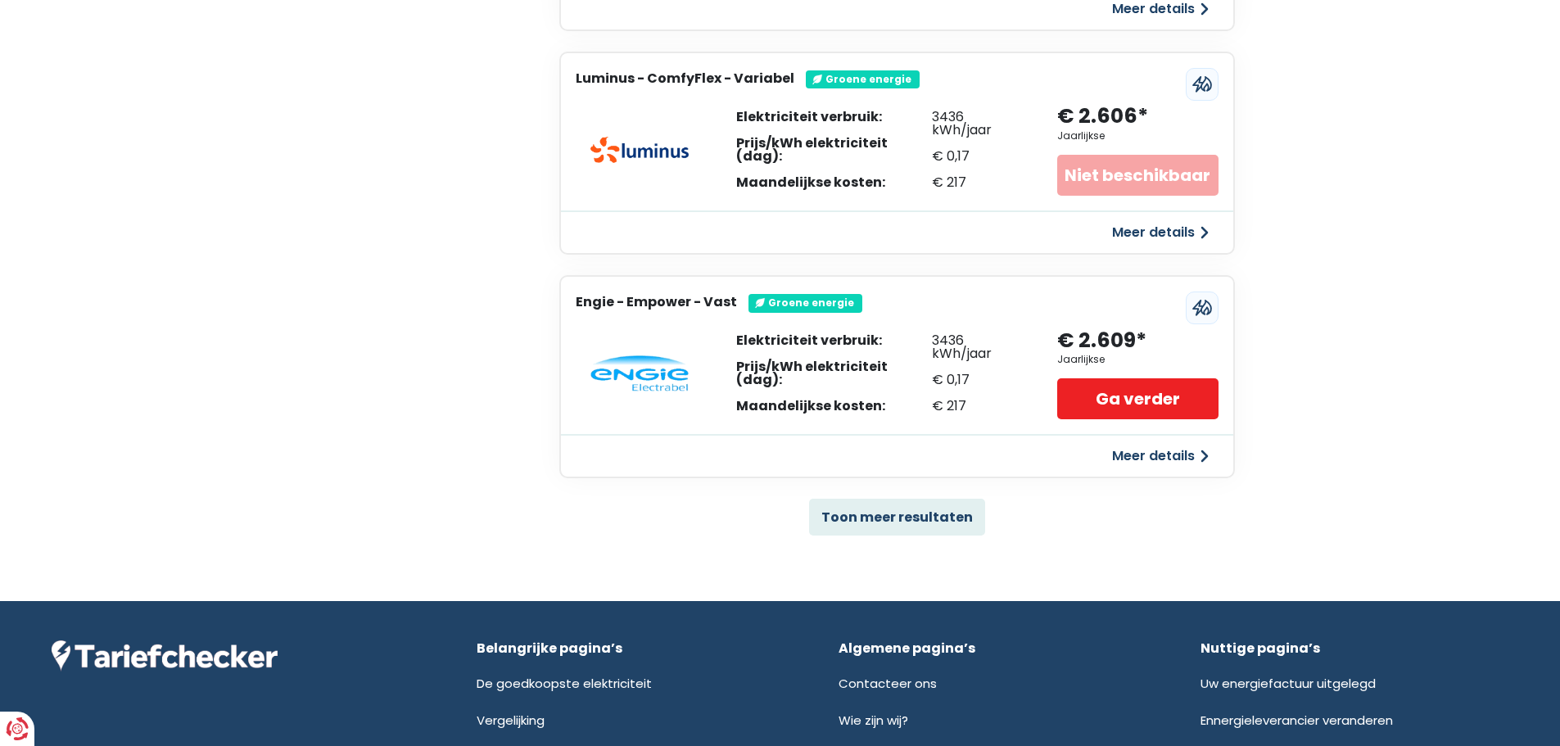
scroll to position [3194, 0]
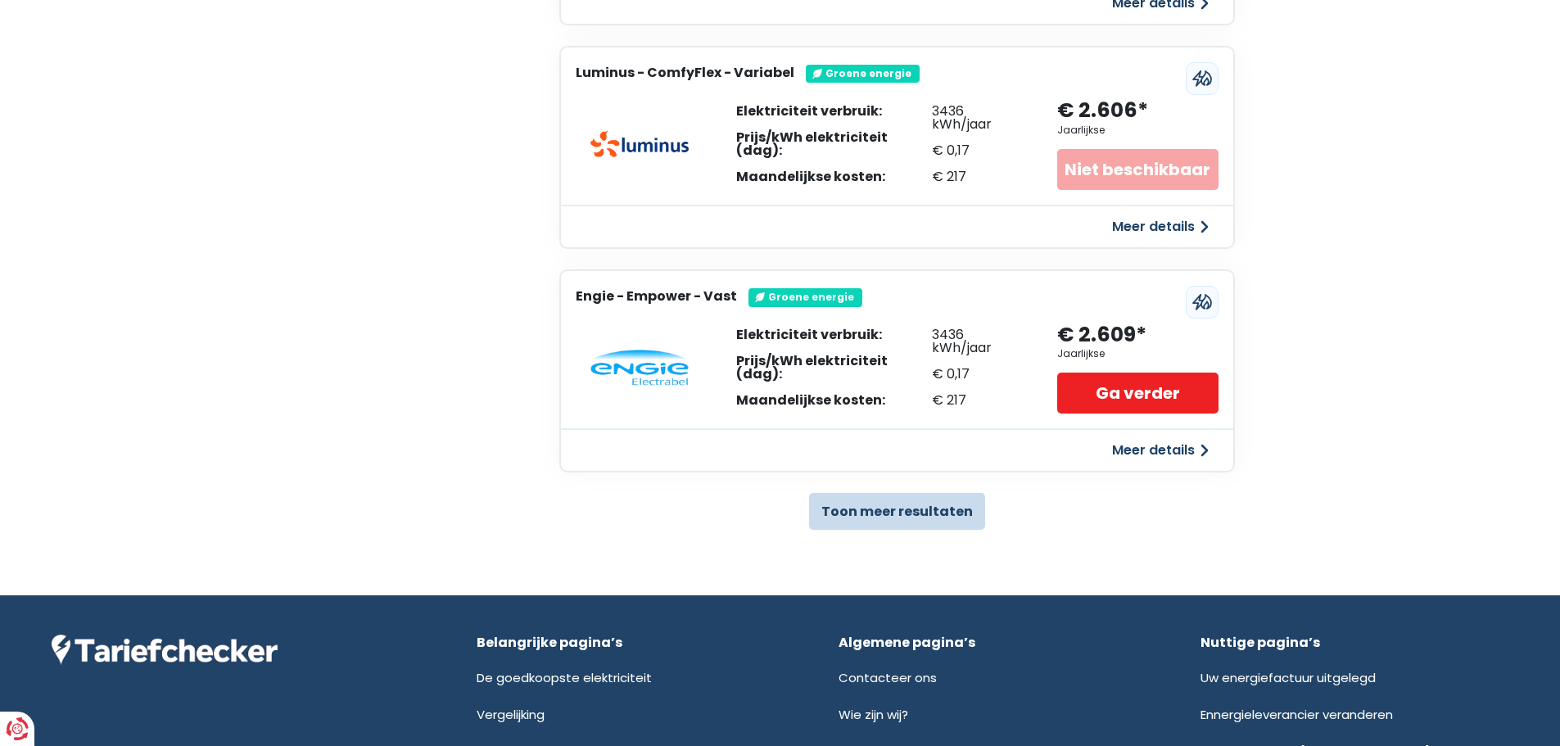
click at [896, 508] on button "Toon meer resultaten" at bounding box center [897, 511] width 176 height 37
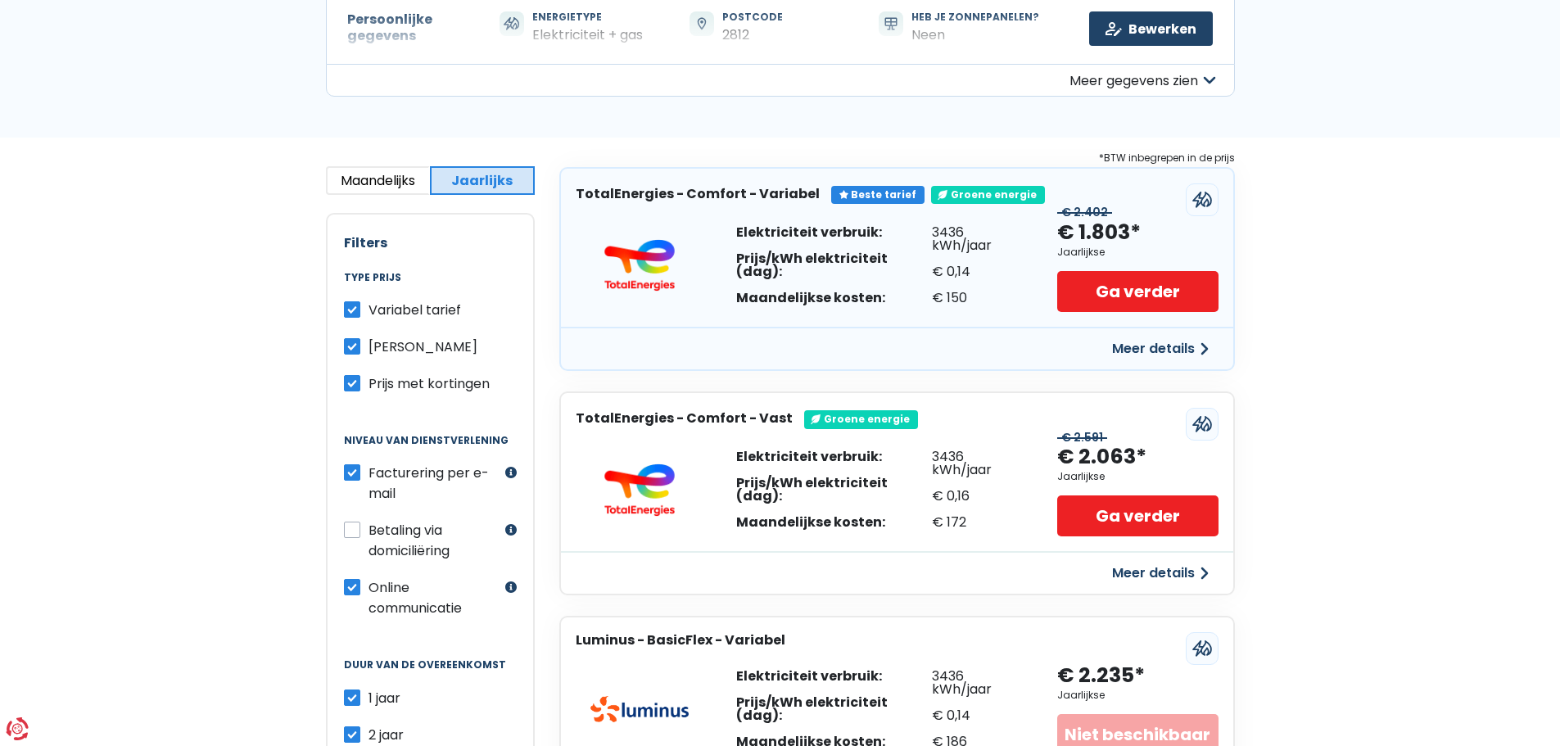
scroll to position [0, 0]
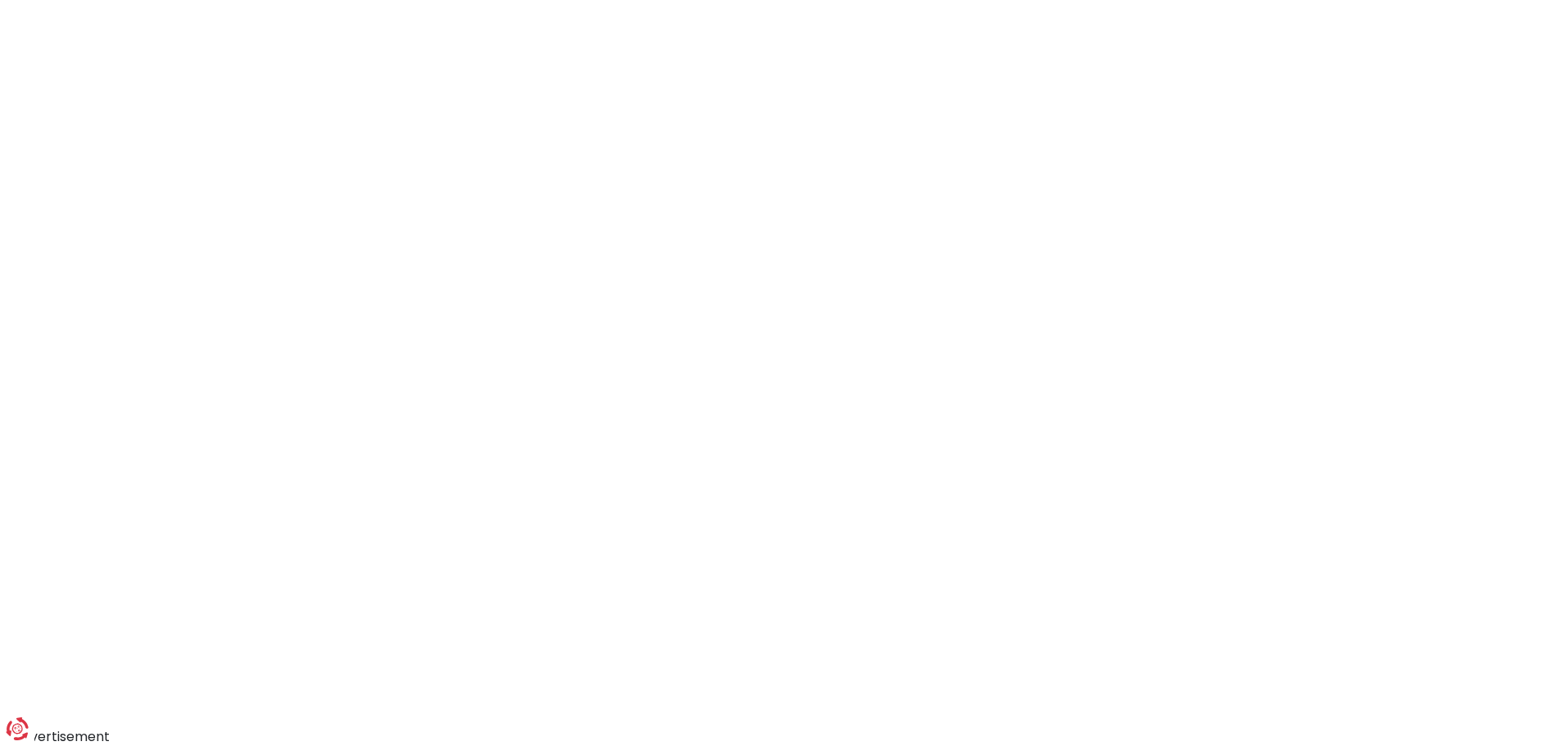
scroll to position [192, 0]
select select "day_night_bi_hourly"
